Goal: Navigation & Orientation: Go to known website

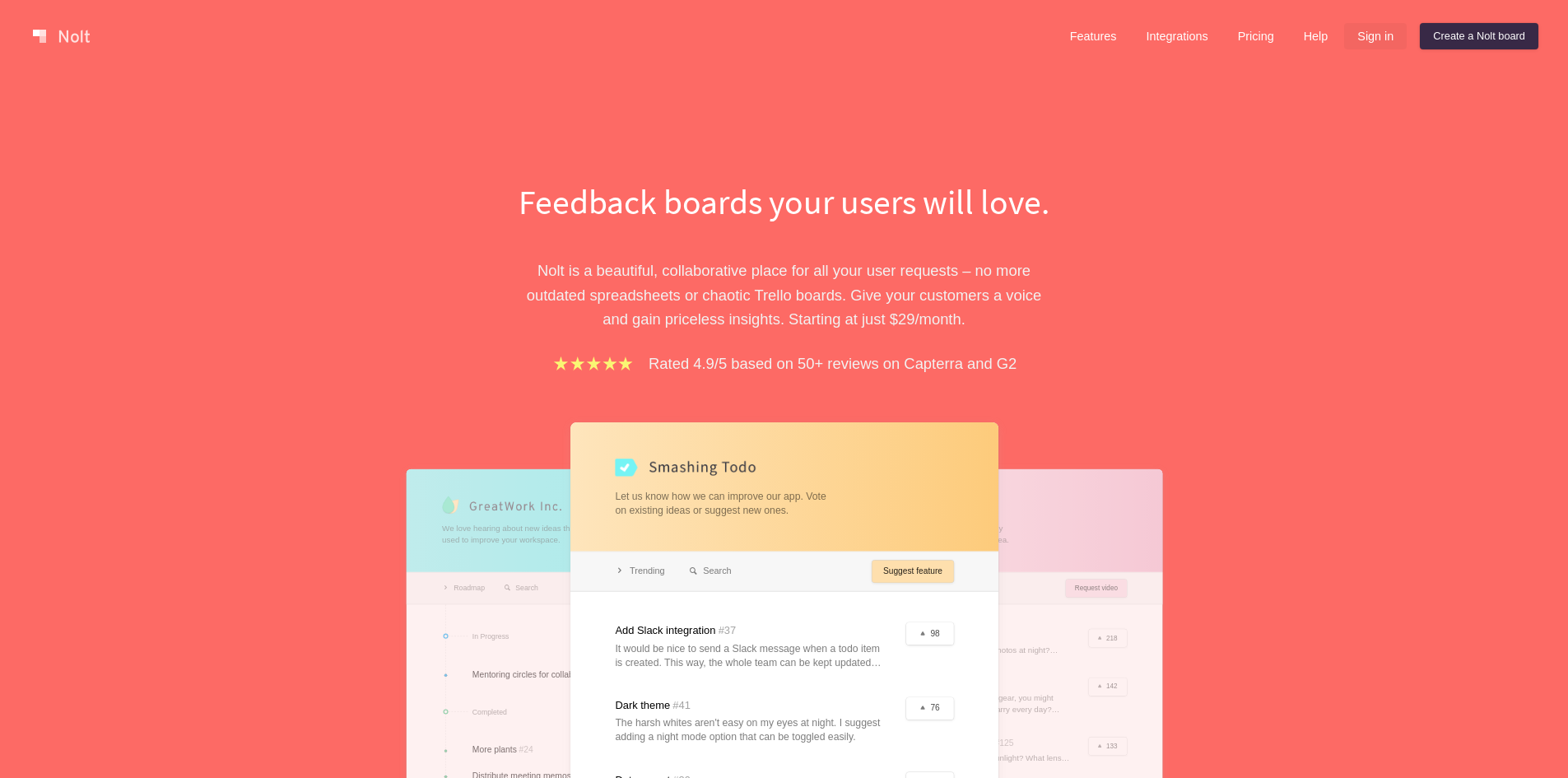
click at [1383, 32] on link "Sign in" at bounding box center [1375, 36] width 62 height 27
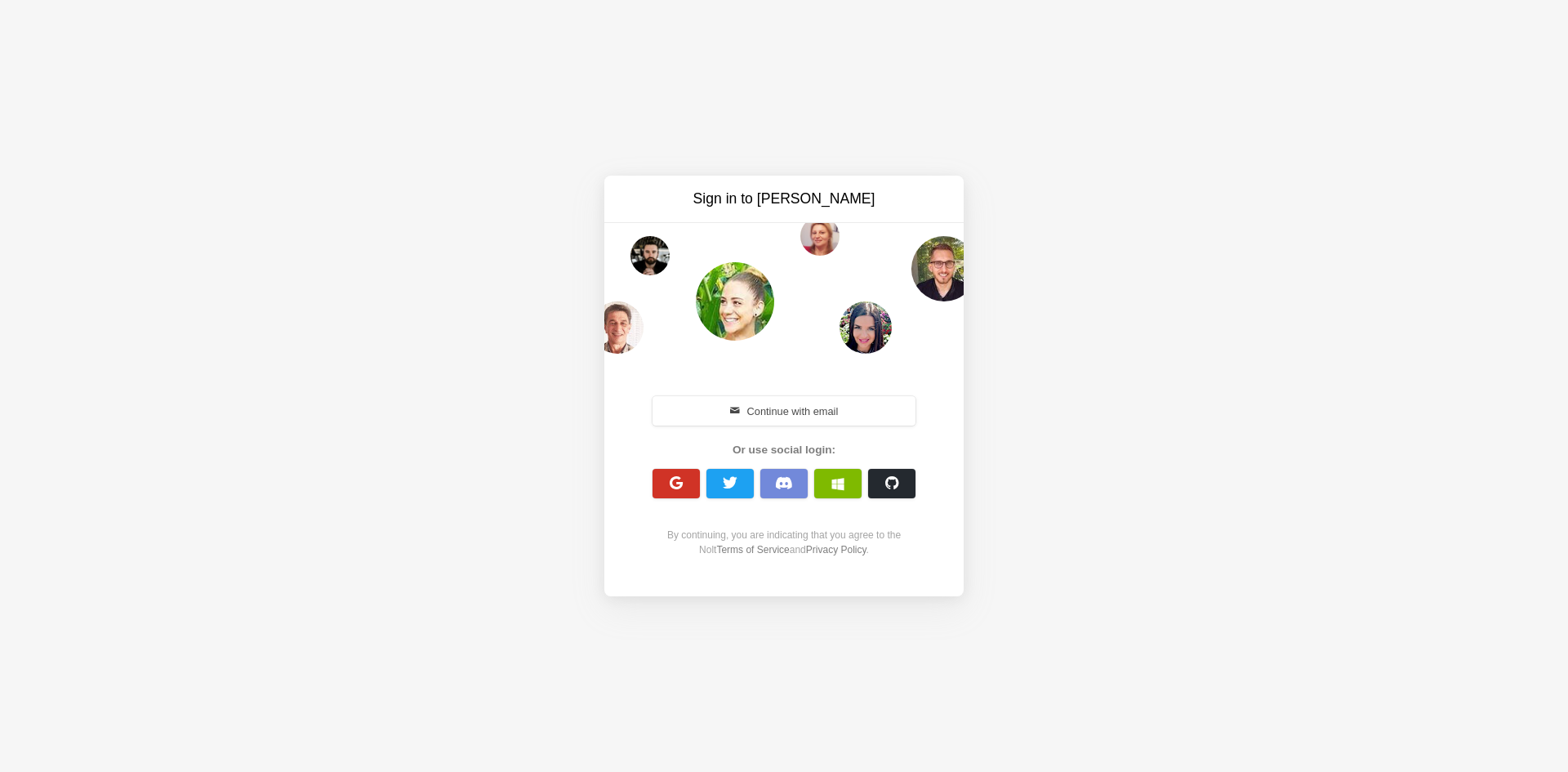
click at [671, 479] on span "button" at bounding box center [676, 483] width 16 height 16
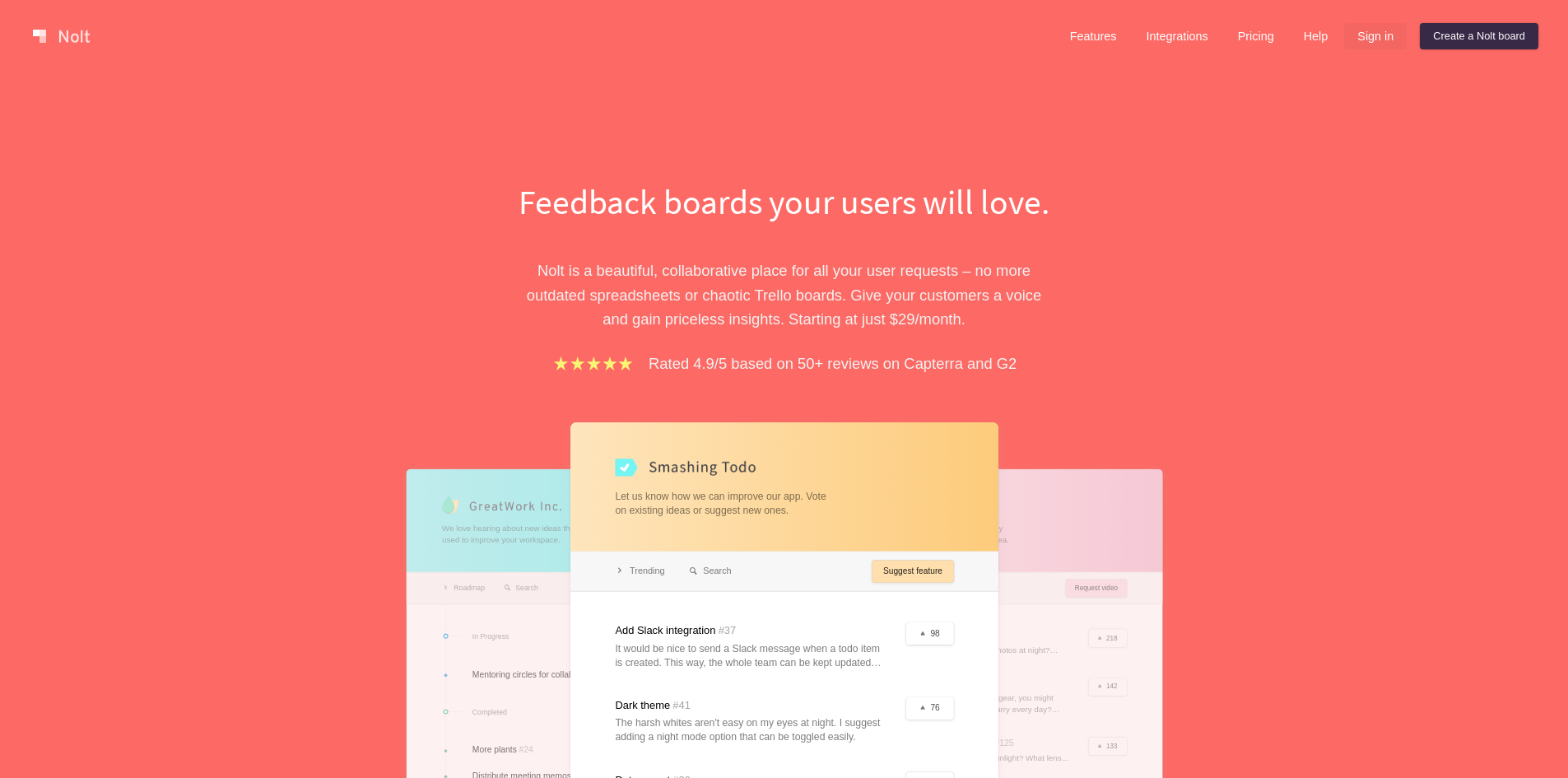
click at [1372, 33] on link "Sign in" at bounding box center [1375, 36] width 62 height 27
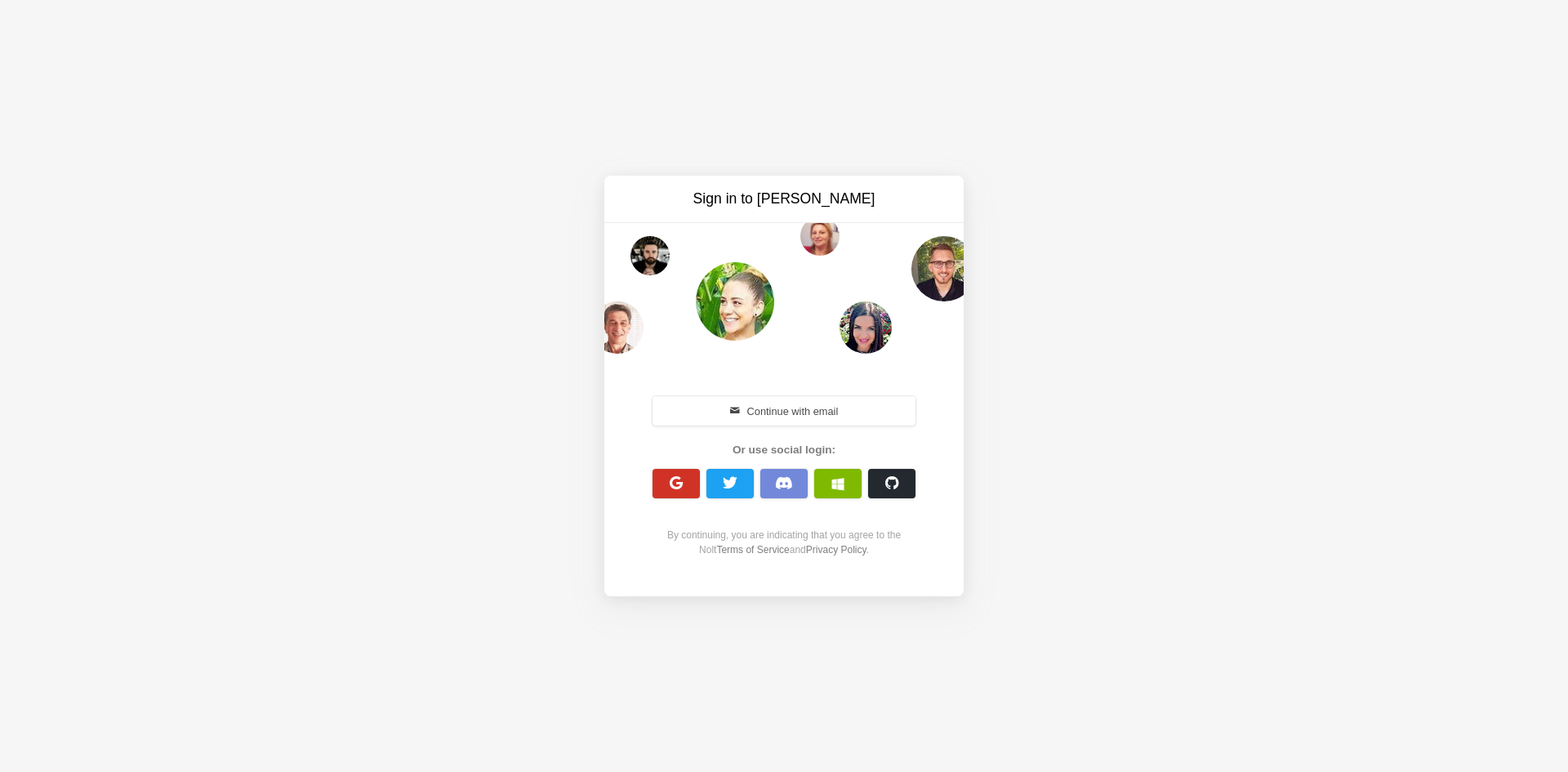
click at [677, 483] on span "button" at bounding box center [676, 483] width 16 height 16
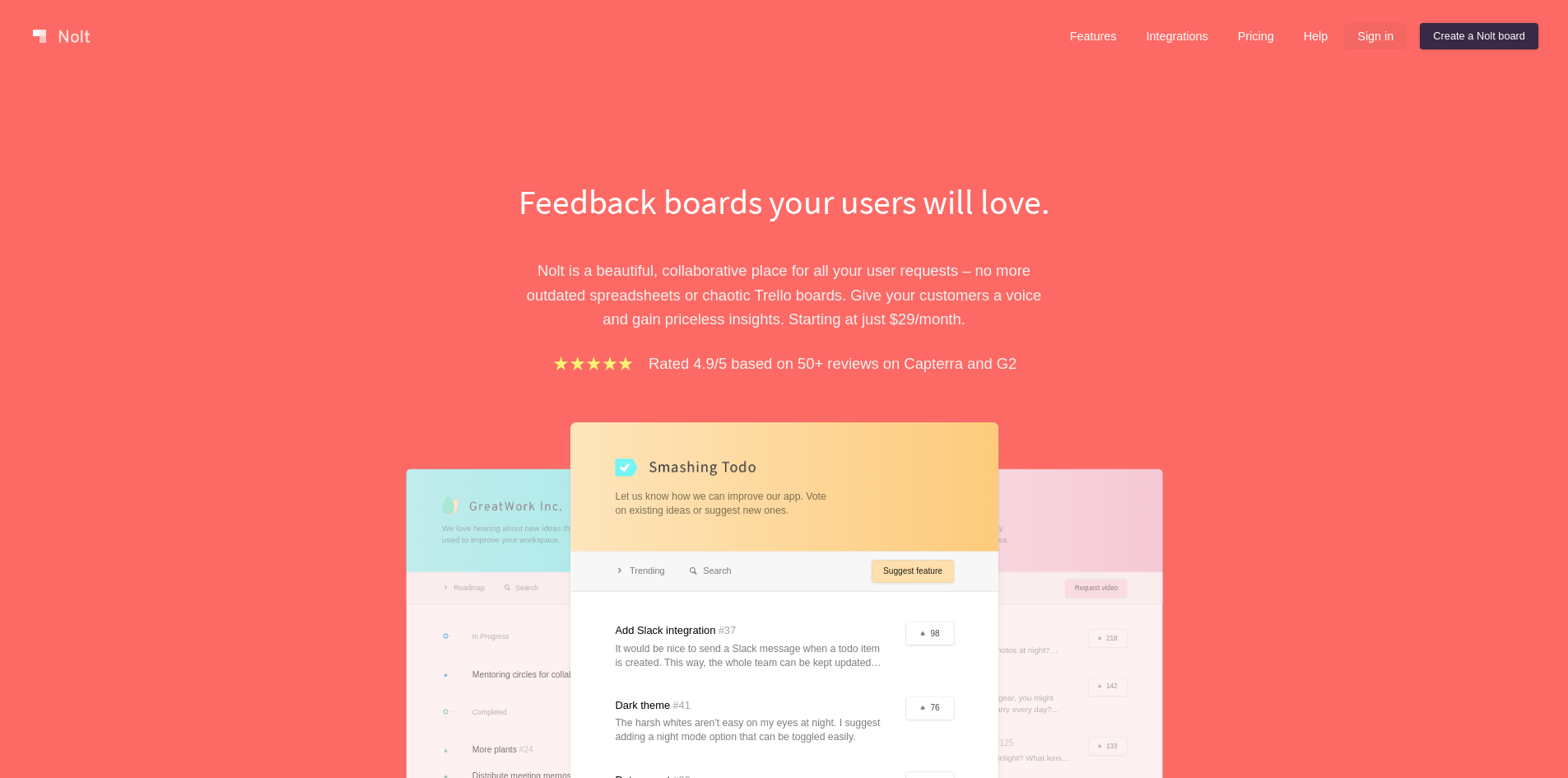
click at [1382, 45] on link "Sign in" at bounding box center [1375, 36] width 62 height 27
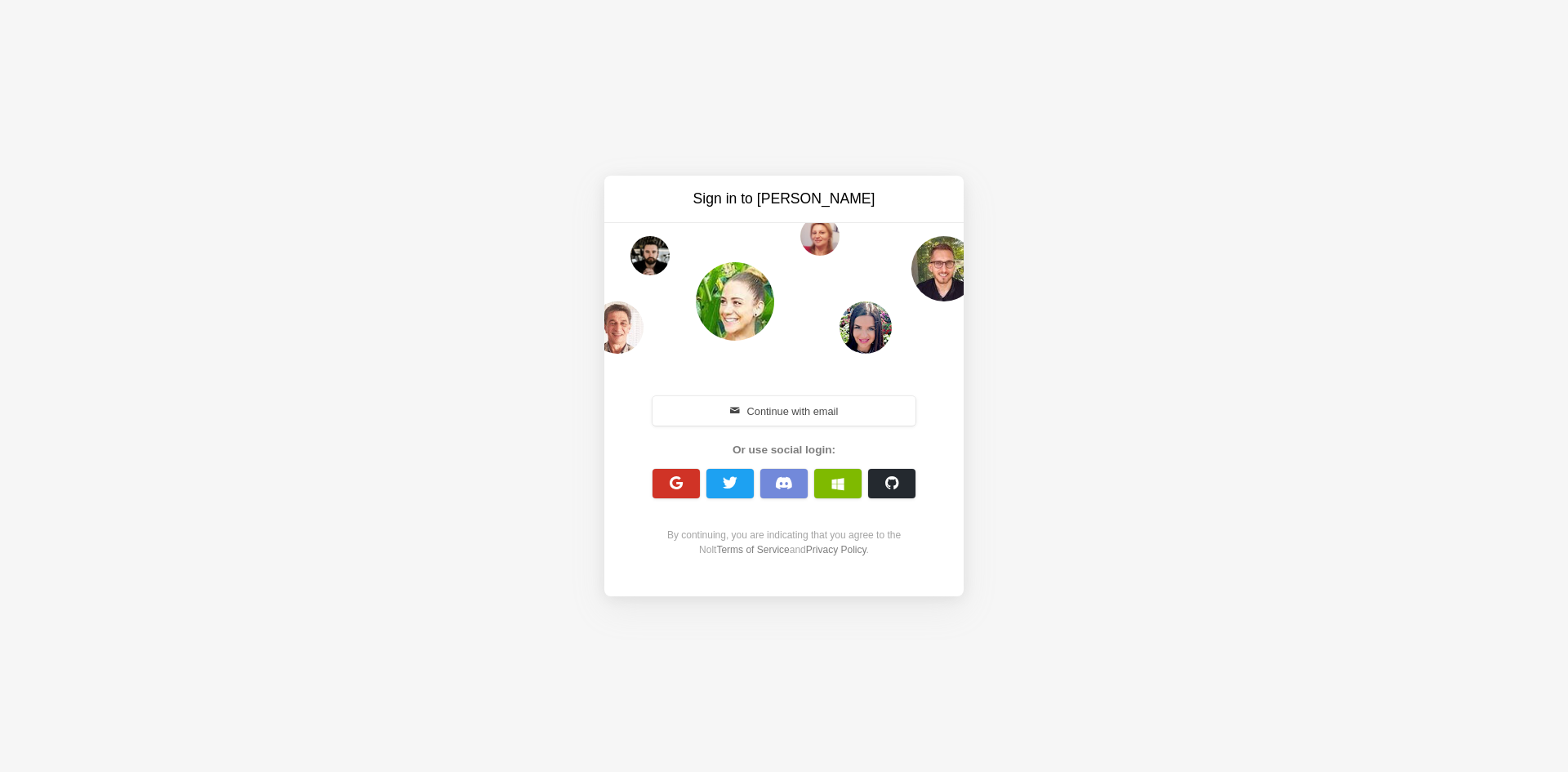
click at [666, 476] on button "button" at bounding box center [676, 483] width 48 height 29
